Goal: Information Seeking & Learning: Learn about a topic

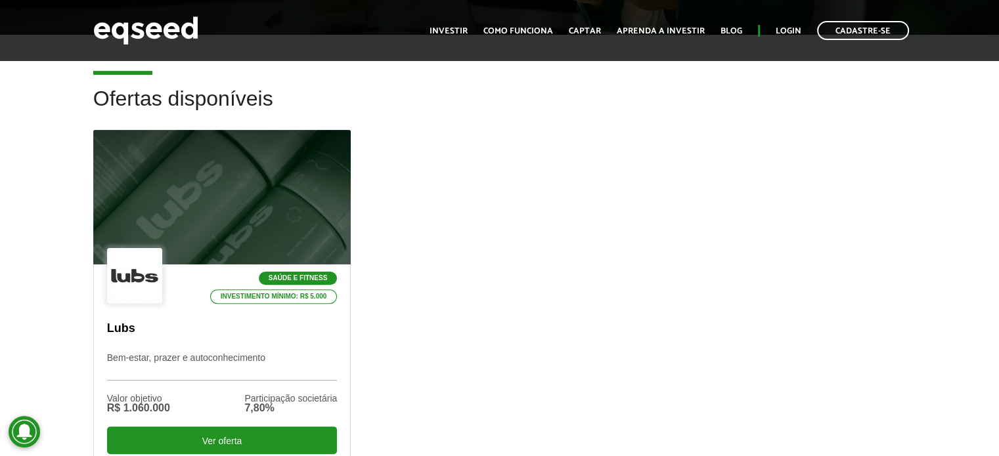
scroll to position [394, 0]
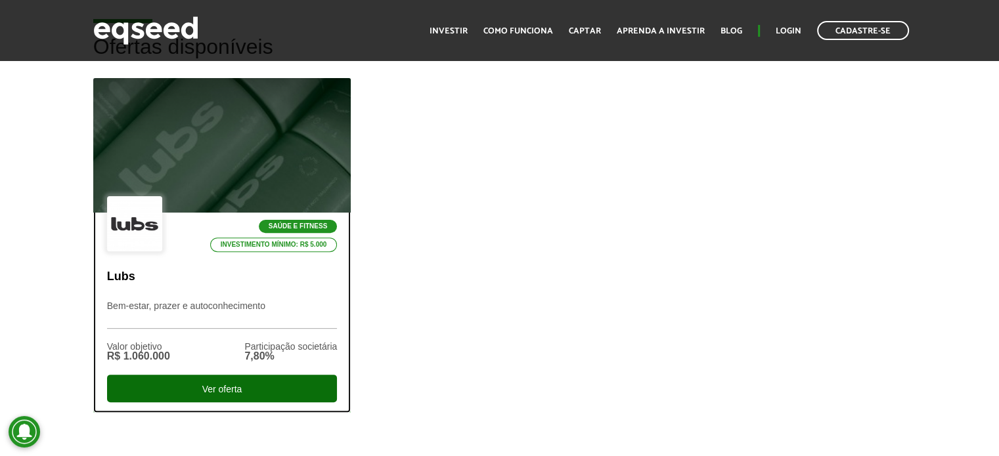
click at [224, 385] on div "Ver oferta" at bounding box center [222, 389] width 231 height 28
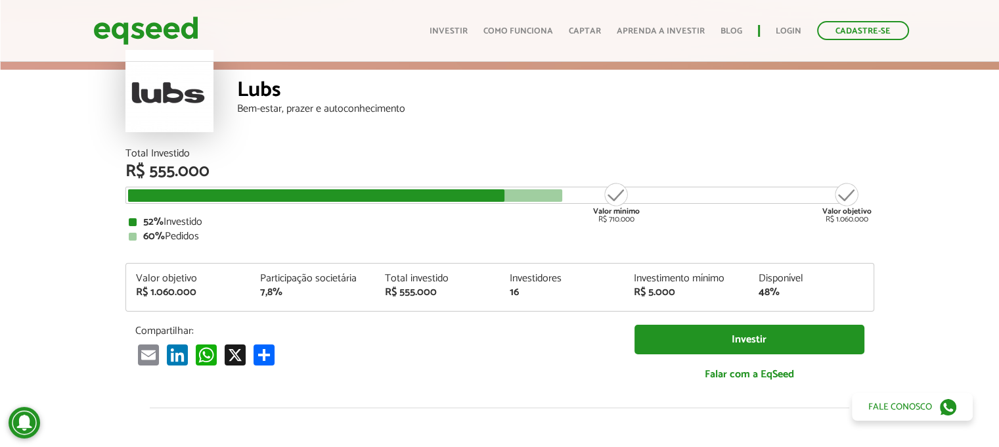
scroll to position [66, 0]
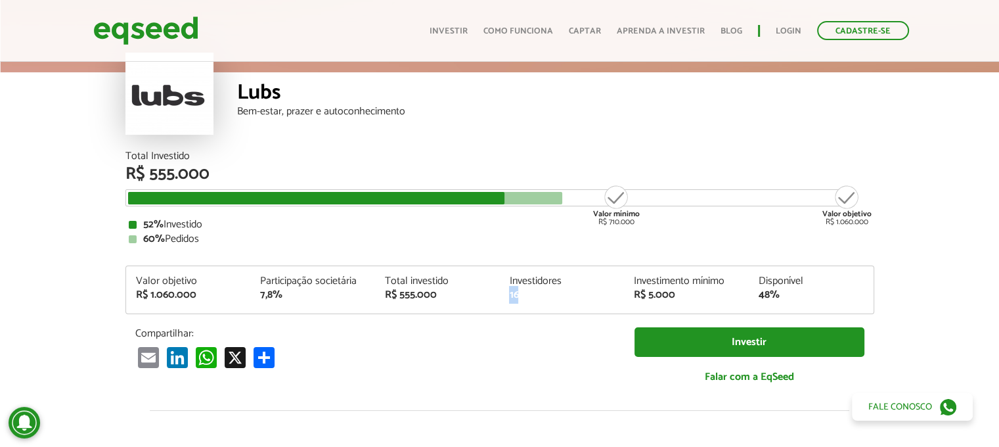
drag, startPoint x: 514, startPoint y: 296, endPoint x: 535, endPoint y: 296, distance: 21.7
click at [535, 296] on div "Investidores 16" at bounding box center [561, 288] width 125 height 24
click at [534, 296] on div "16" at bounding box center [561, 295] width 105 height 11
drag, startPoint x: 393, startPoint y: 300, endPoint x: 447, endPoint y: 299, distance: 53.9
click at [447, 299] on div "R$ 555.000" at bounding box center [437, 295] width 105 height 11
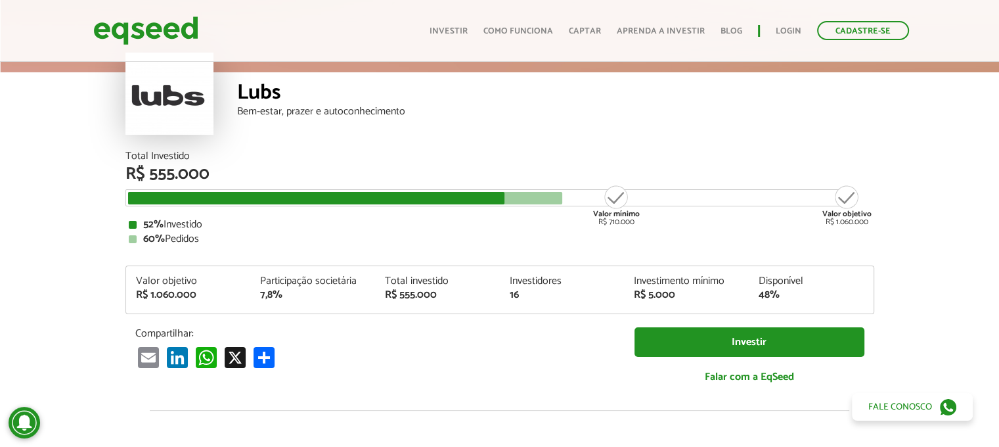
click at [443, 317] on div "Total Investido R$ 555.000 Valor mínimo R$ 710.000 Valor objetivo R$ 1.060.000 …" at bounding box center [499, 274] width 749 height 246
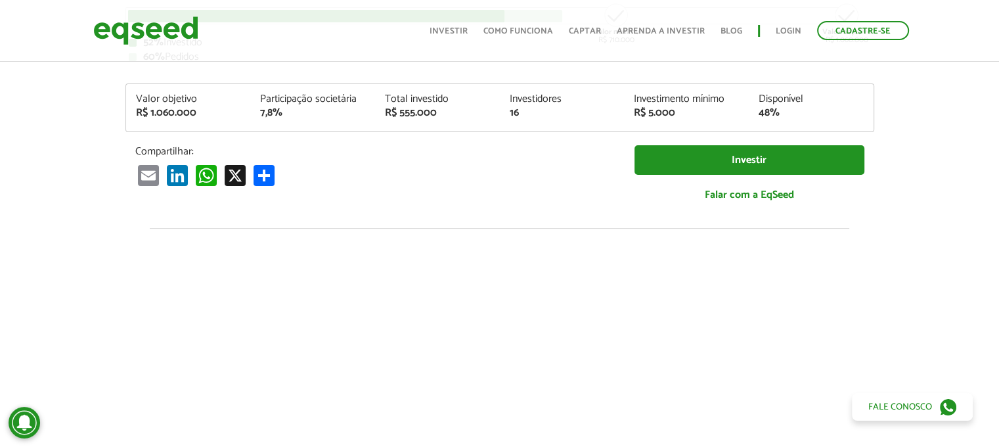
scroll to position [131, 0]
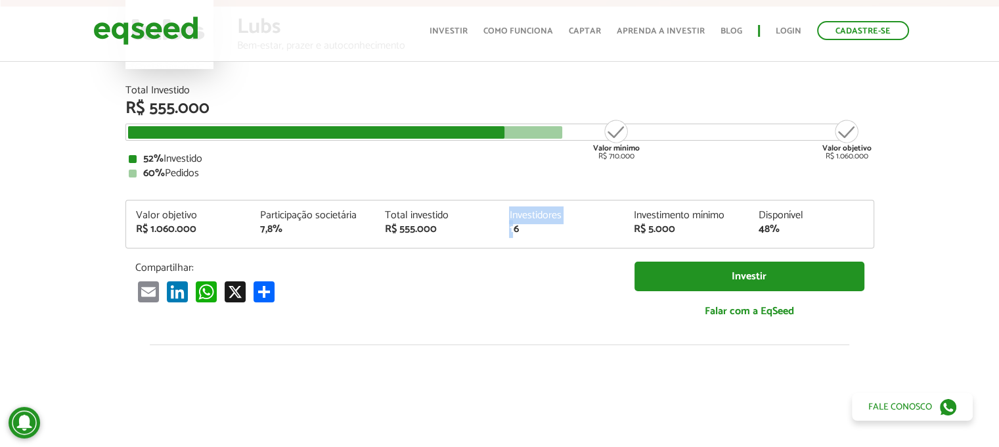
drag, startPoint x: 509, startPoint y: 228, endPoint x: 503, endPoint y: 212, distance: 16.8
click at [503, 212] on div "Investidores 16" at bounding box center [561, 222] width 125 height 24
click at [526, 251] on div "Total Investido R$ 555.000 Valor mínimo R$ 710.000 Valor objetivo R$ 1.060.000 …" at bounding box center [499, 208] width 749 height 246
drag, startPoint x: 594, startPoint y: 150, endPoint x: 644, endPoint y: 160, distance: 50.2
click at [644, 160] on div "Total Investido R$ 555.000 Valor mínimo R$ 710.000 Valor objetivo R$ 1.060.000 …" at bounding box center [499, 131] width 749 height 93
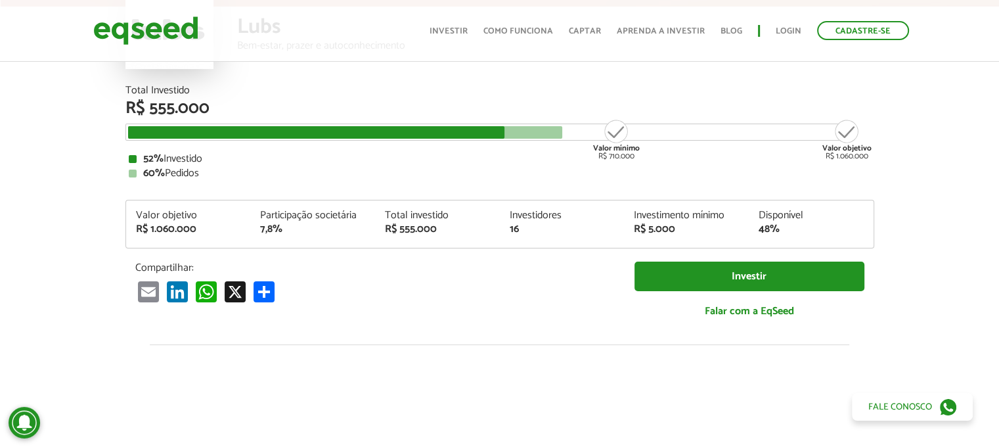
click at [659, 166] on div "52% Investido 60% Pedidos" at bounding box center [500, 166] width 742 height 25
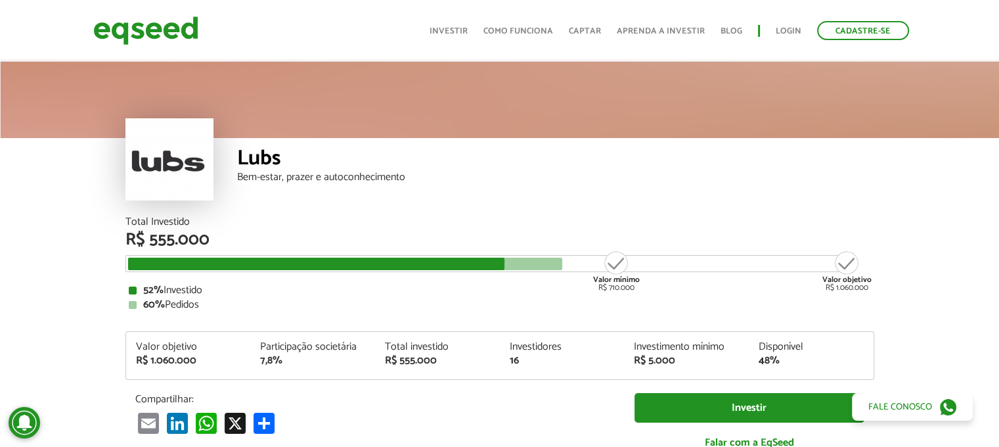
scroll to position [0, 0]
drag, startPoint x: 240, startPoint y: 150, endPoint x: 282, endPoint y: 150, distance: 42.0
click at [282, 150] on div "Lubs" at bounding box center [555, 160] width 637 height 24
